Goal: Information Seeking & Learning: Check status

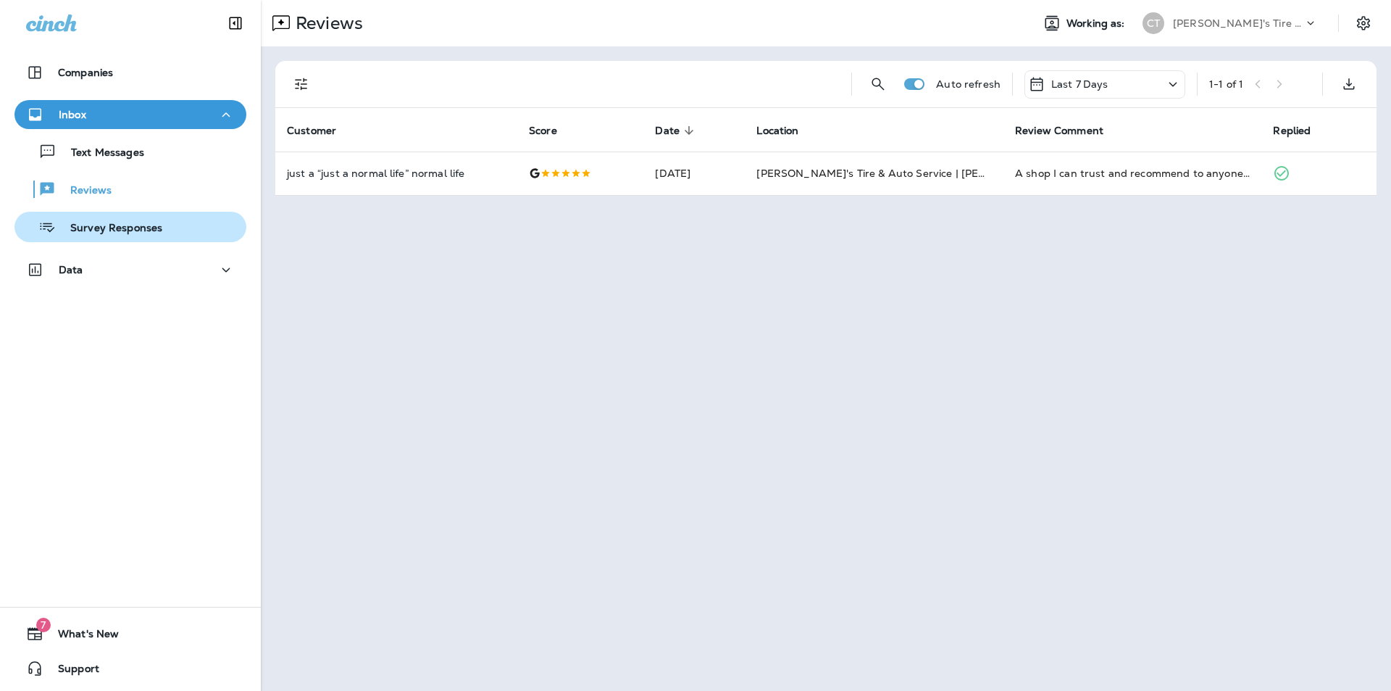
click at [85, 233] on p "Survey Responses" at bounding box center [109, 229] width 107 height 14
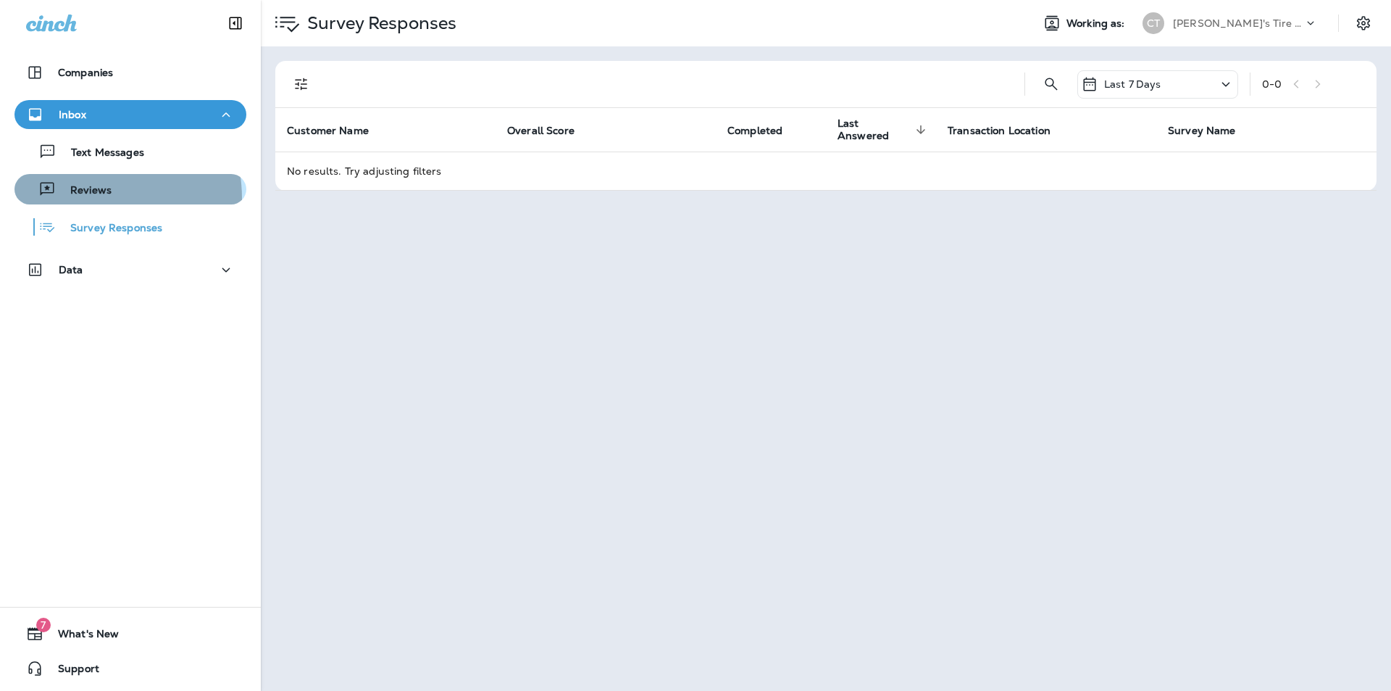
click at [80, 199] on div "Reviews" at bounding box center [65, 189] width 91 height 22
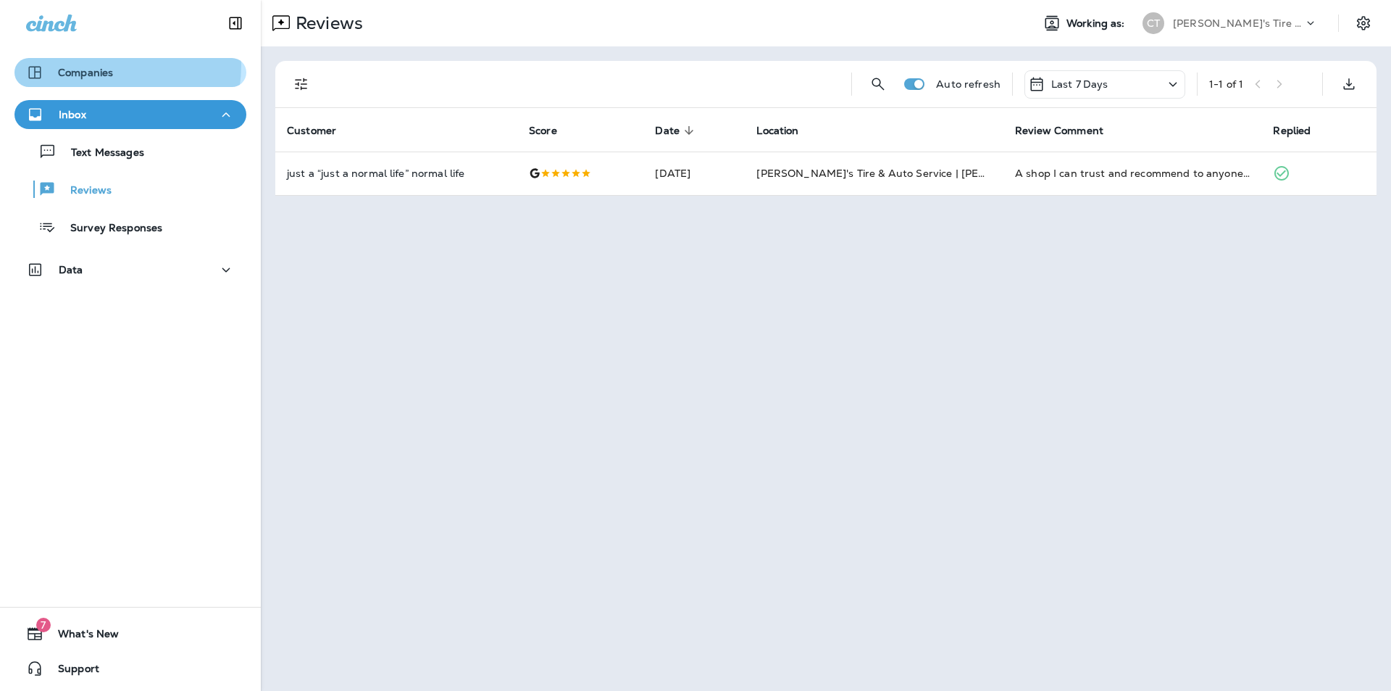
click at [85, 64] on div "Companies" at bounding box center [69, 72] width 87 height 17
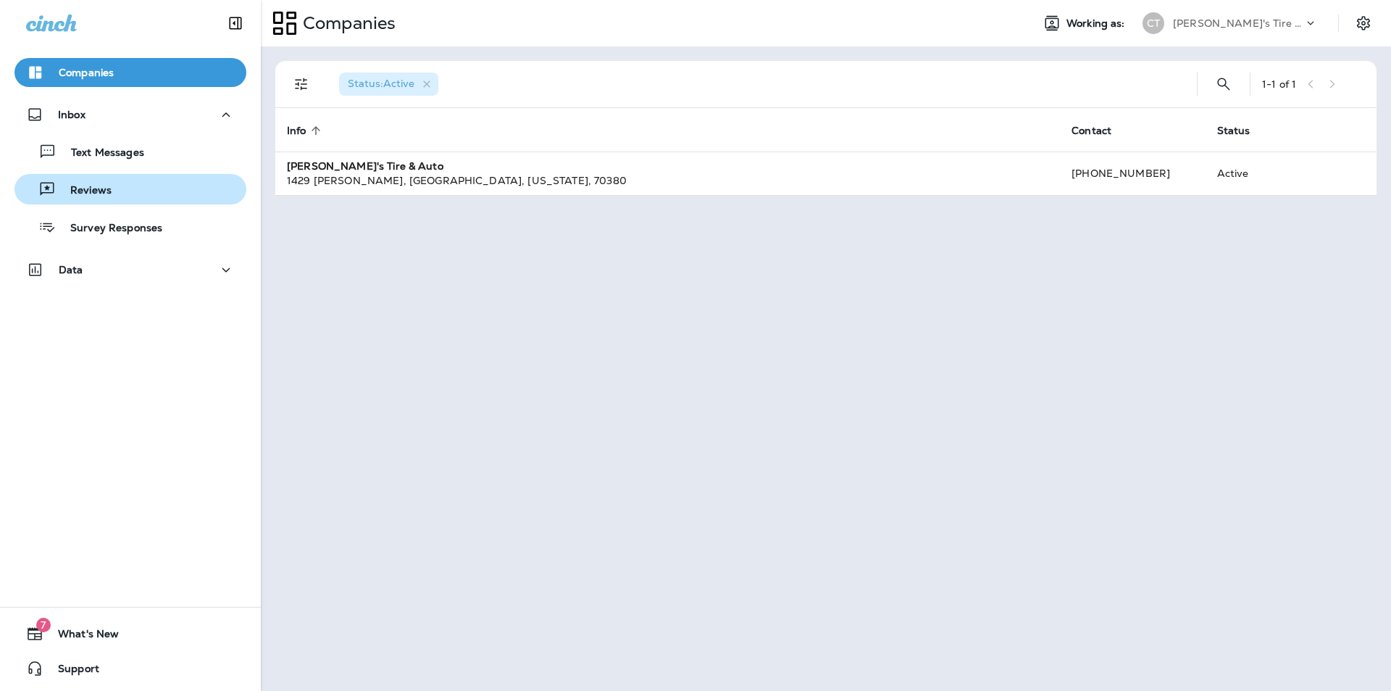
click at [91, 193] on p "Reviews" at bounding box center [84, 191] width 56 height 14
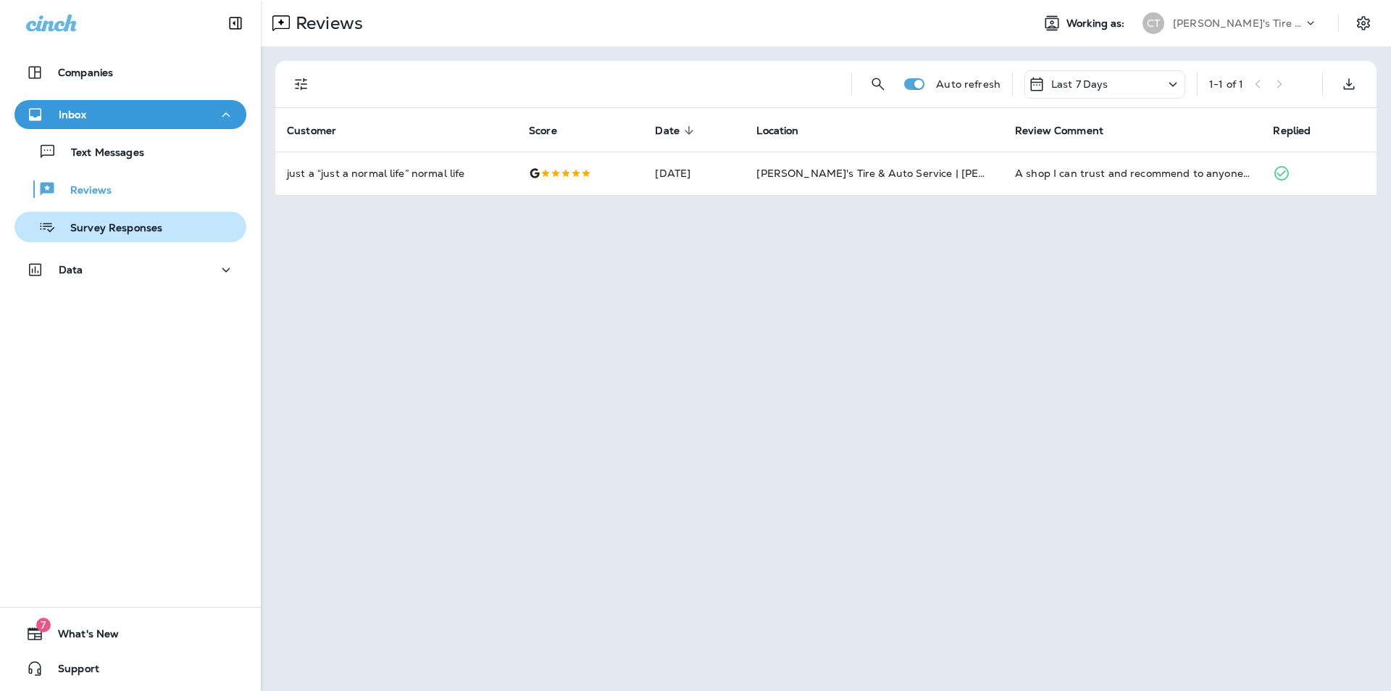
click at [98, 233] on p "Survey Responses" at bounding box center [109, 229] width 107 height 14
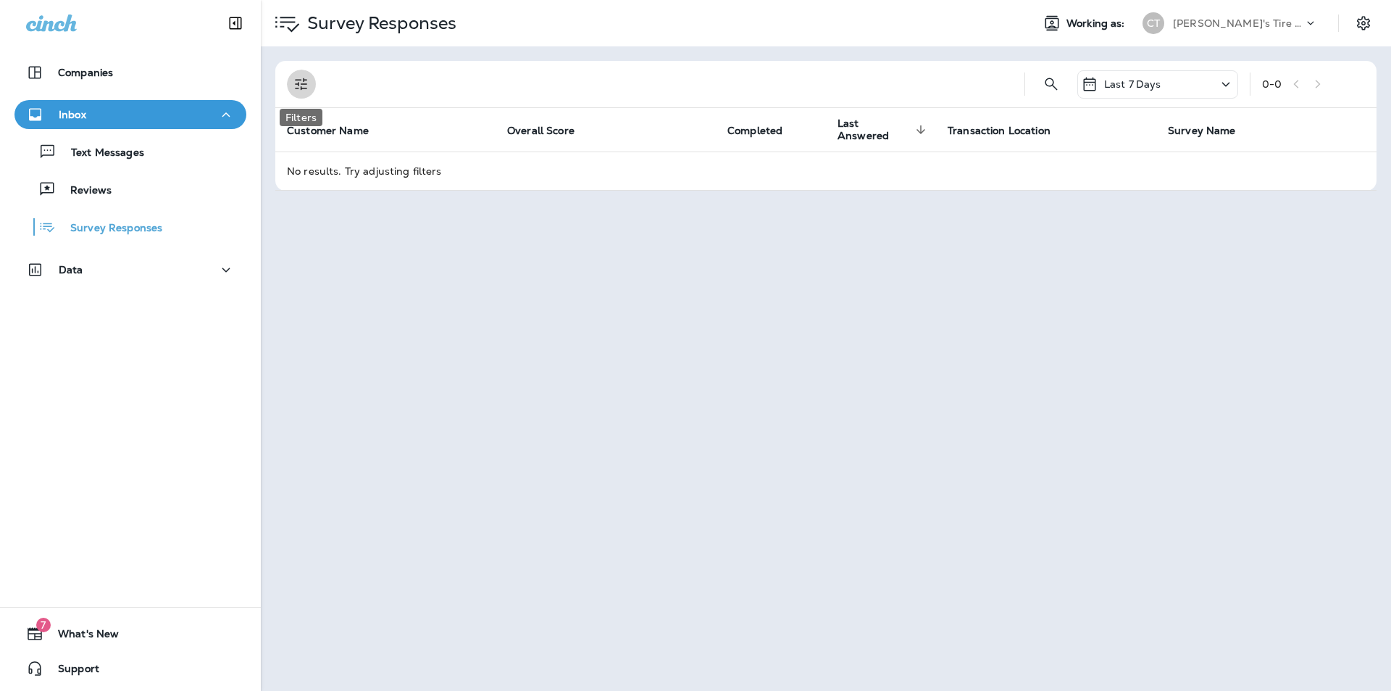
click at [297, 81] on icon "Filters" at bounding box center [301, 83] width 17 height 17
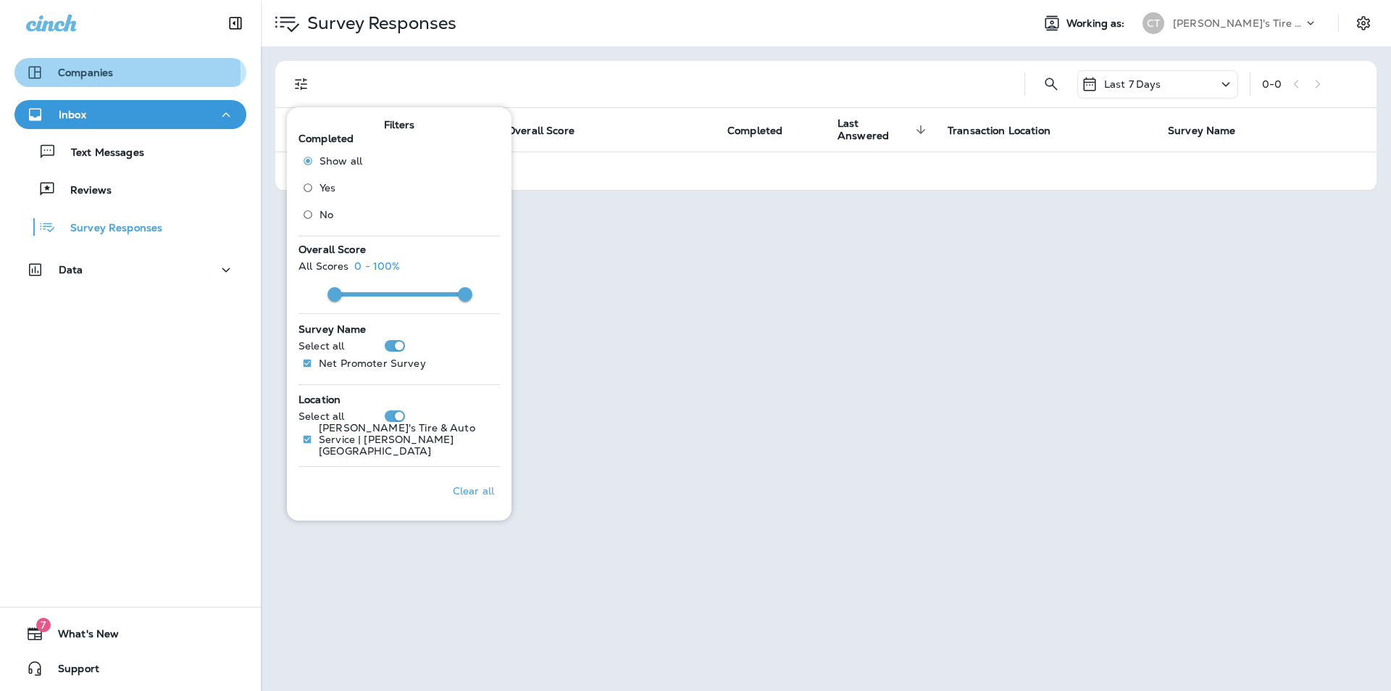
click at [67, 72] on p "Companies" at bounding box center [85, 73] width 55 height 12
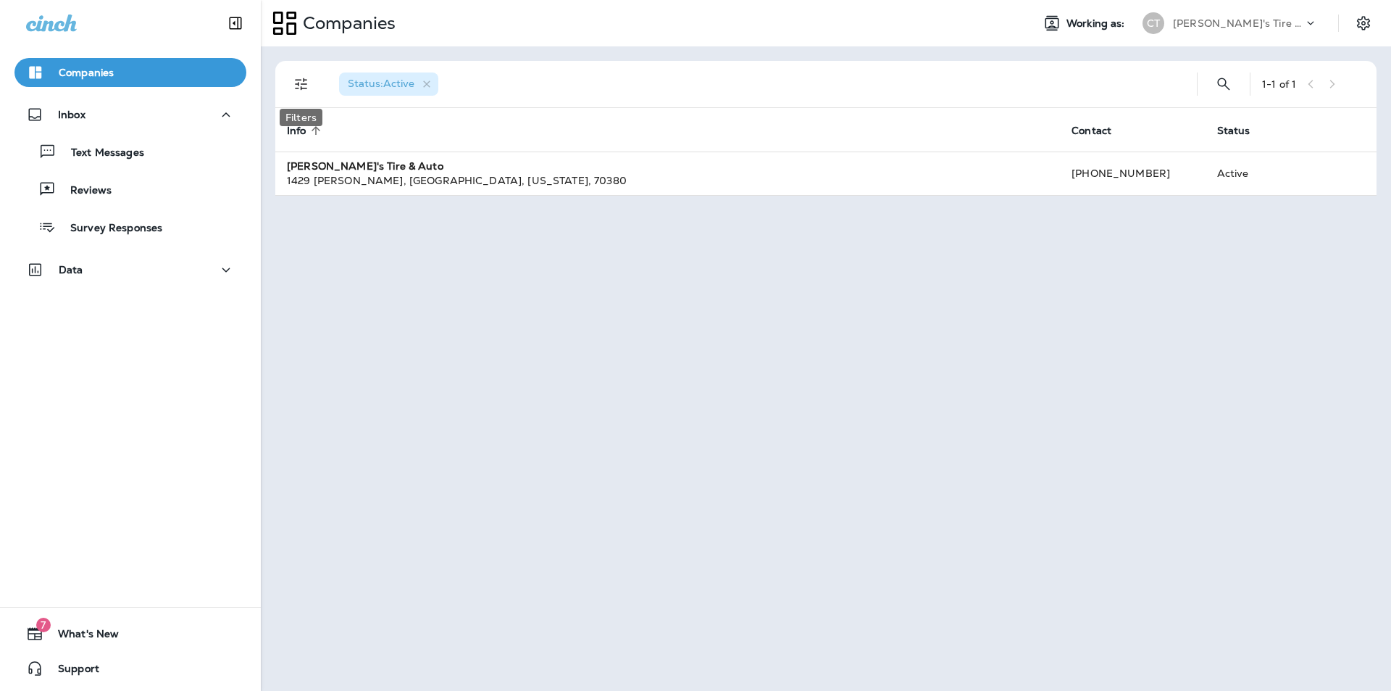
click at [305, 83] on icon "Filters" at bounding box center [301, 83] width 17 height 17
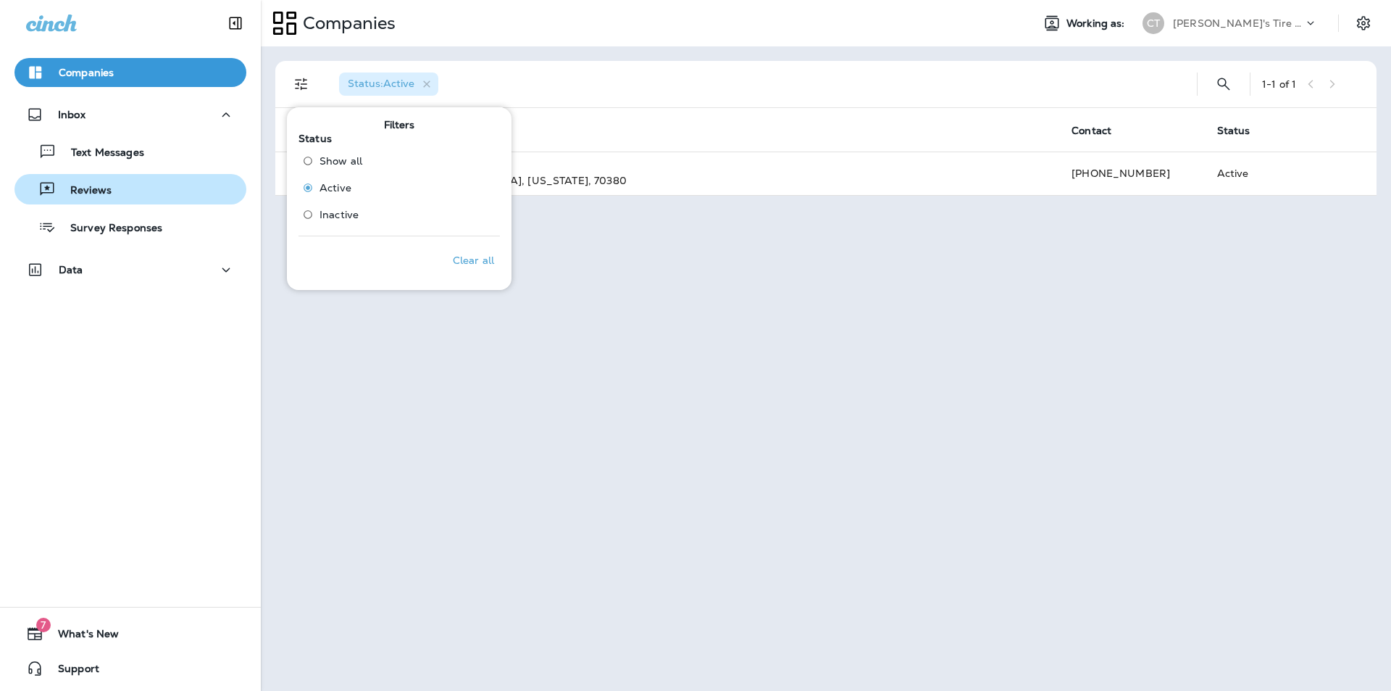
click at [82, 190] on p "Reviews" at bounding box center [84, 191] width 56 height 14
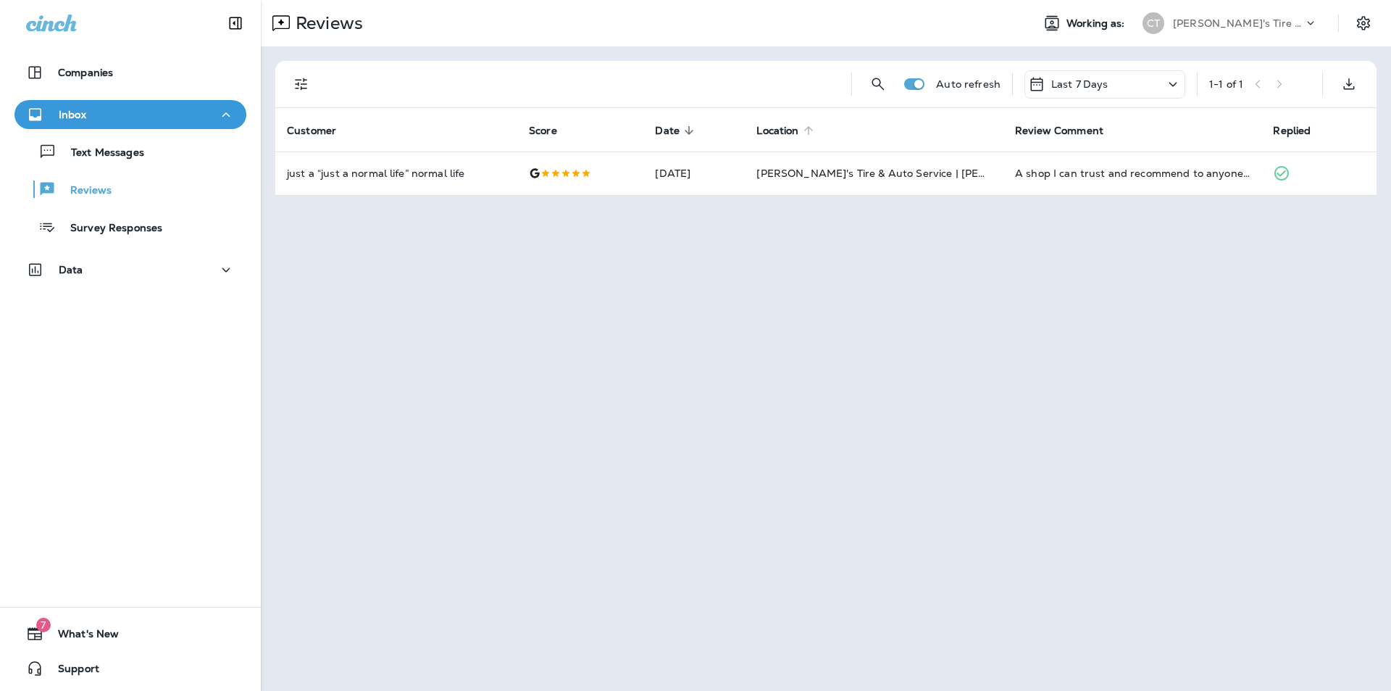
click at [797, 133] on span "Location" at bounding box center [777, 131] width 42 height 12
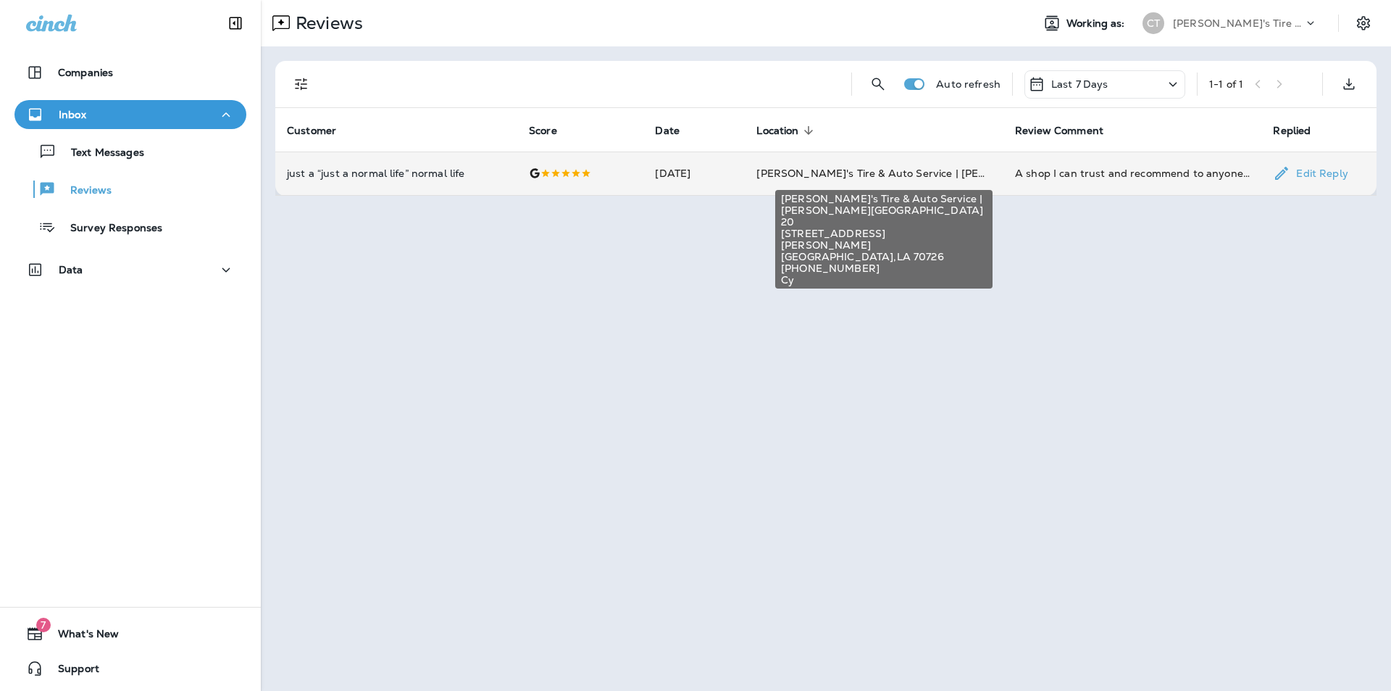
click at [828, 175] on span "[PERSON_NAME]'s Tire & Auto Service | [PERSON_NAME][GEOGRAPHIC_DATA]" at bounding box center [959, 173] width 407 height 13
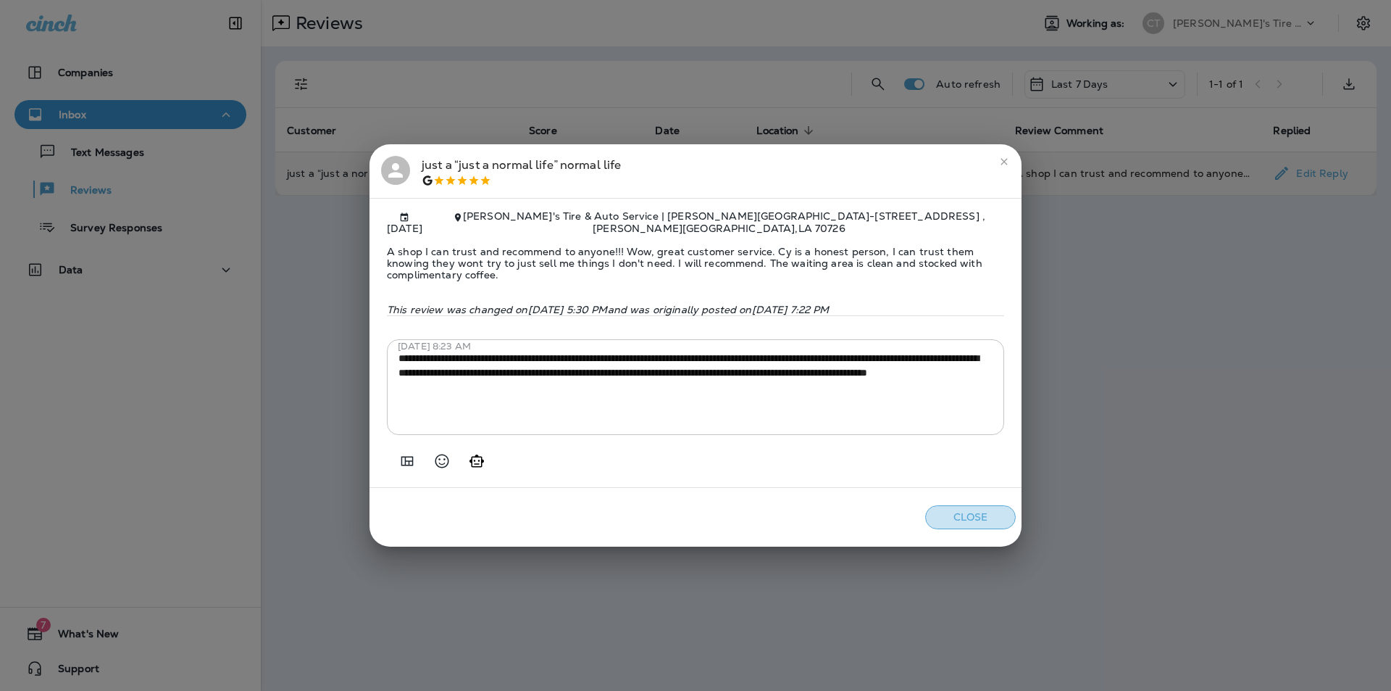
click at [980, 515] on button "Close" at bounding box center [970, 517] width 91 height 24
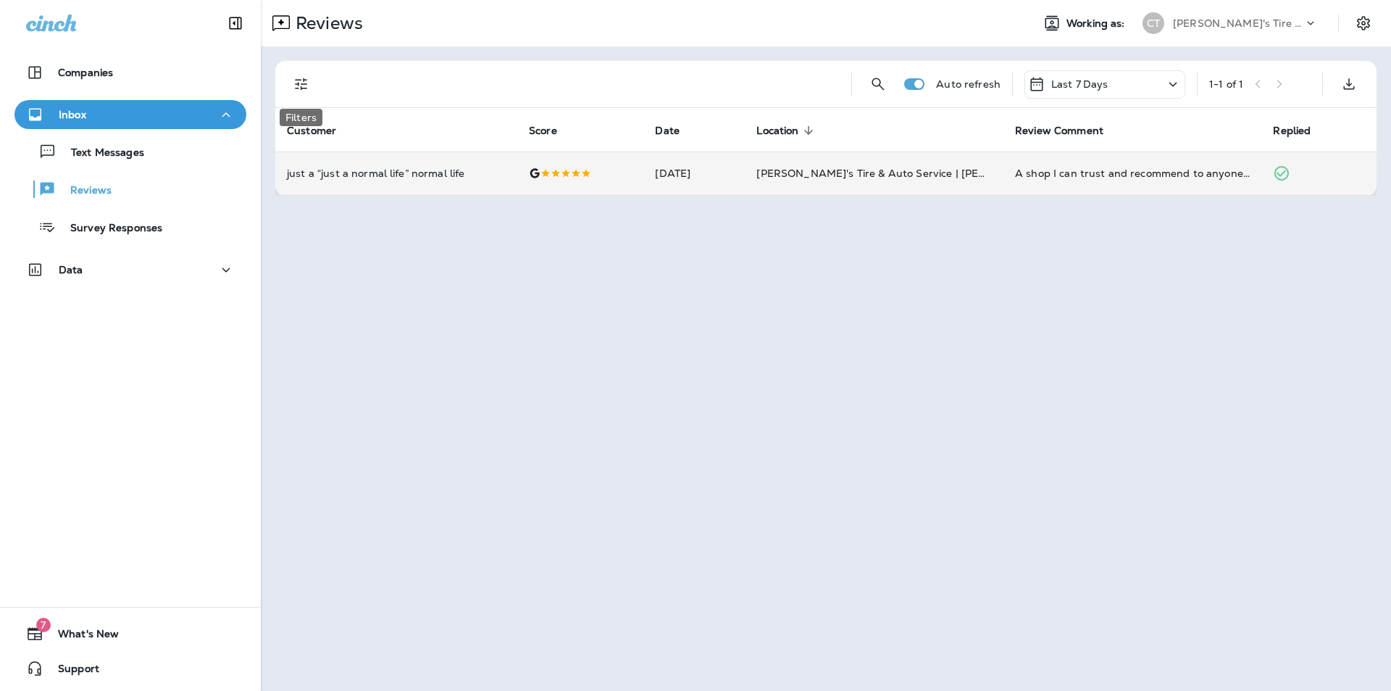
click at [306, 80] on icon "Filters" at bounding box center [301, 84] width 12 height 12
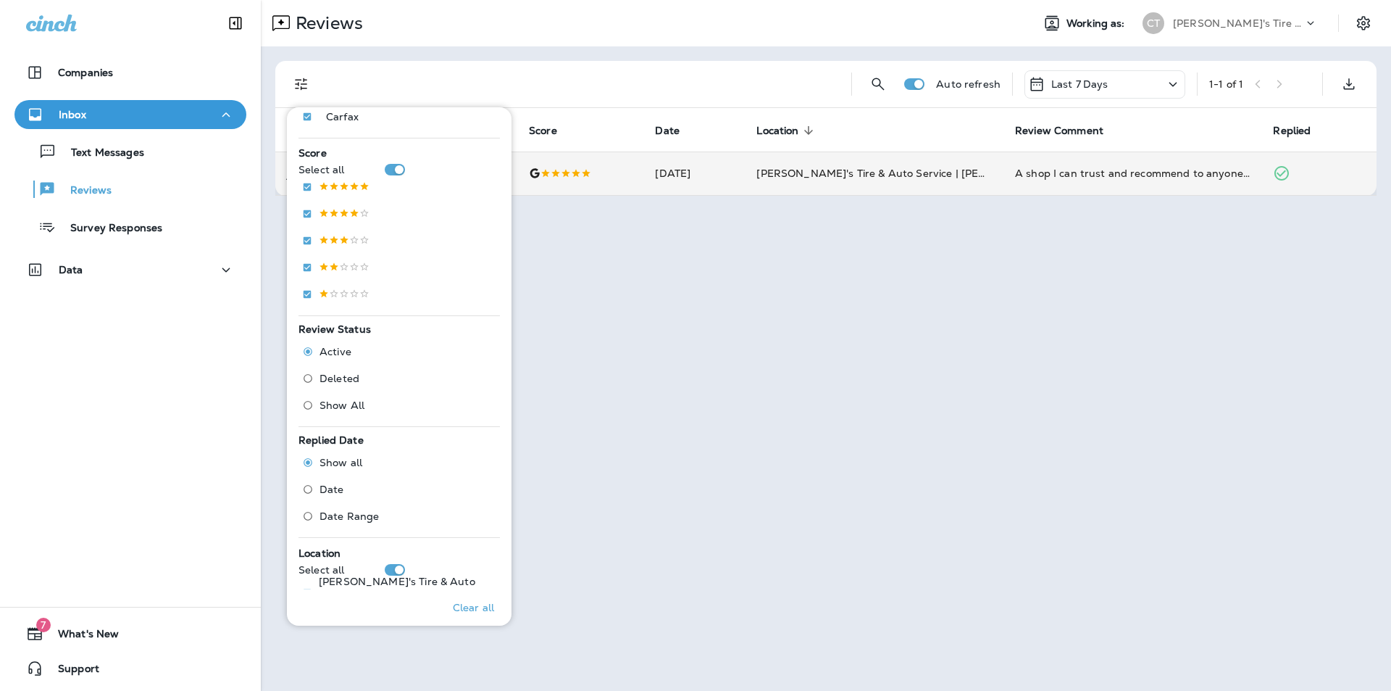
scroll to position [259, 0]
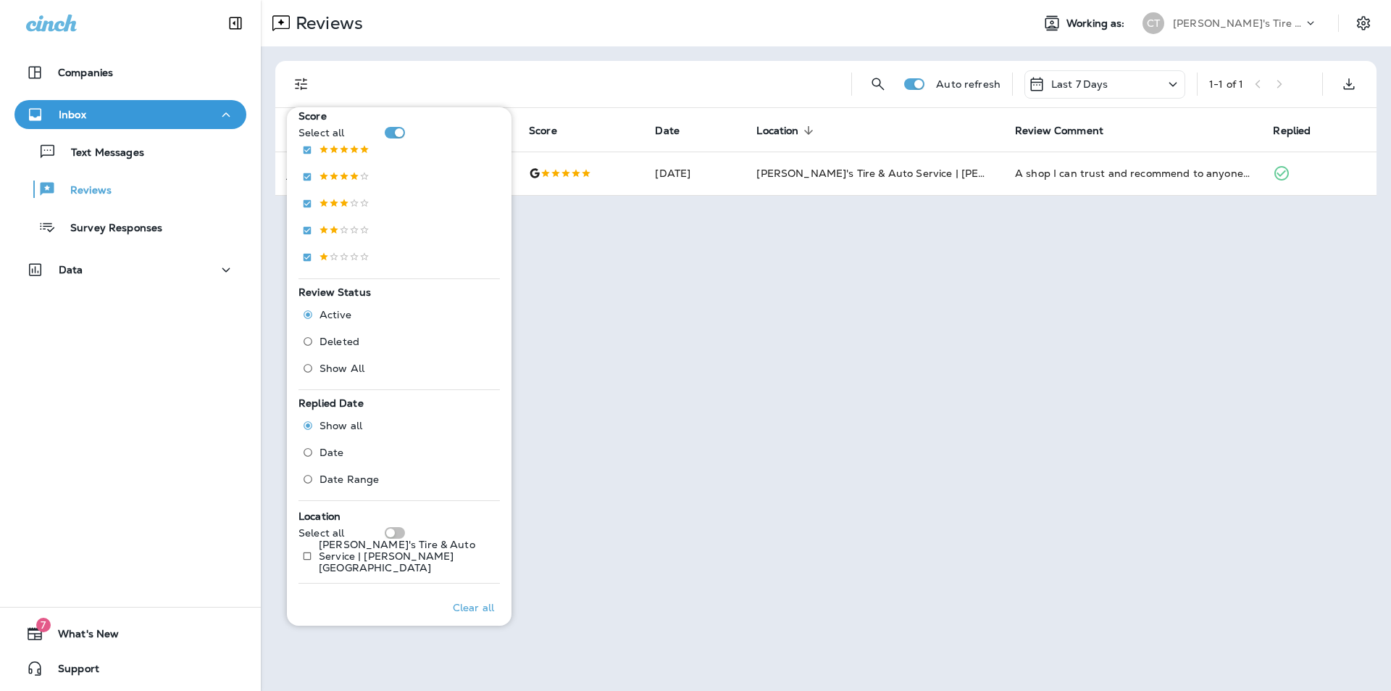
click at [675, 251] on div "Reviews Working as: CT [PERSON_NAME]'s Tire & Auto Auto refresh Last 7 Days 1 -…" at bounding box center [826, 345] width 1130 height 691
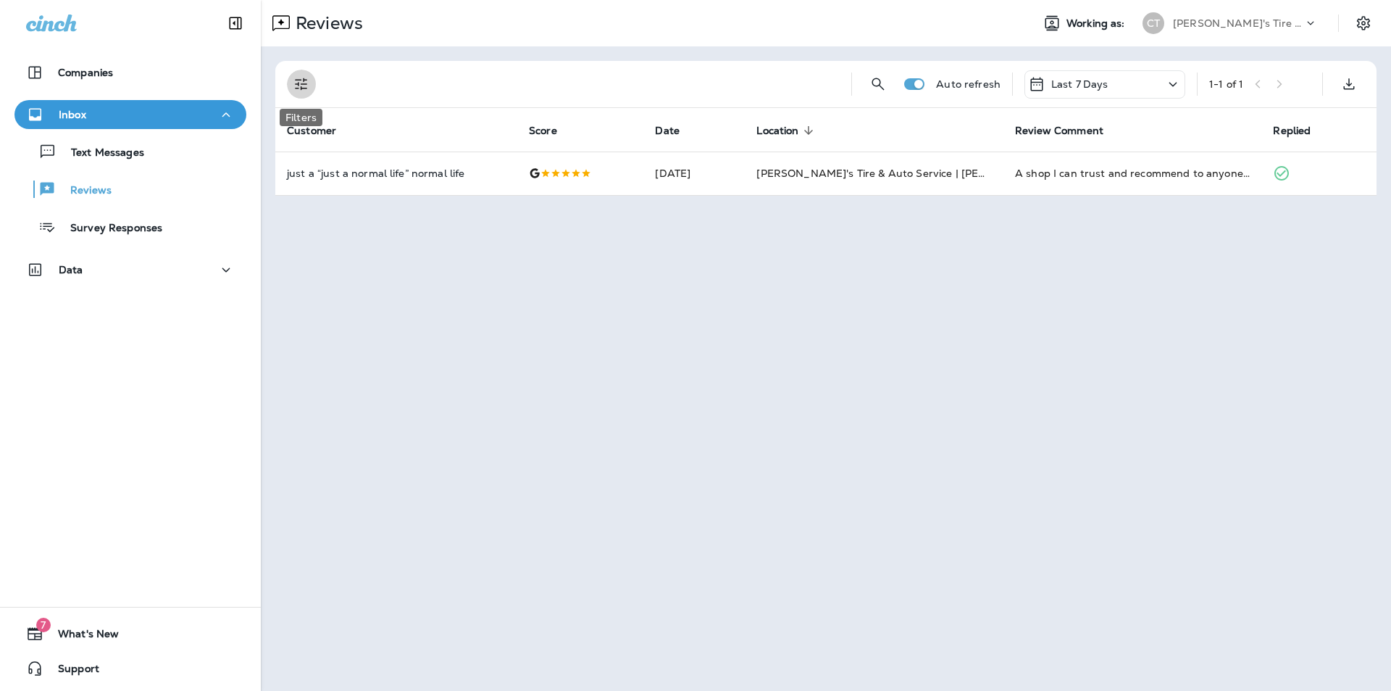
click at [299, 83] on icon "Filters" at bounding box center [301, 84] width 12 height 12
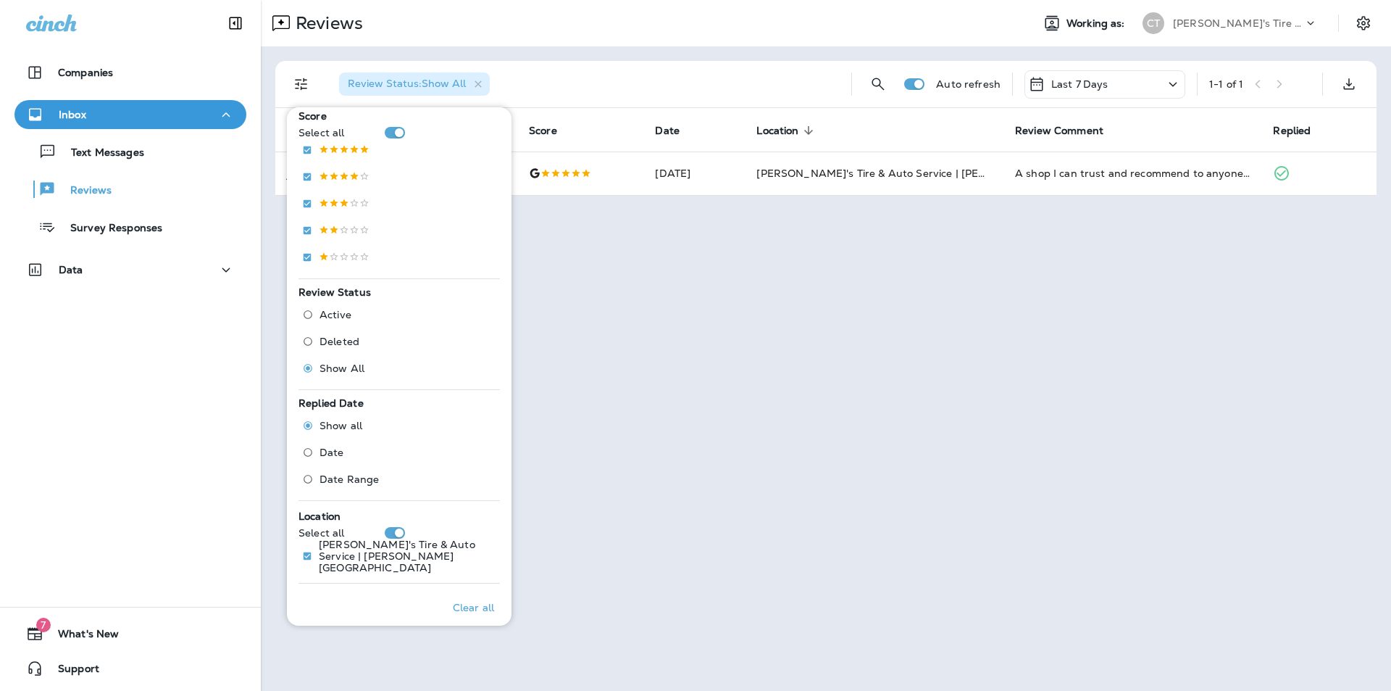
click at [843, 14] on div "Reviews" at bounding box center [640, 23] width 759 height 29
